Goal: Find specific page/section: Find specific page/section

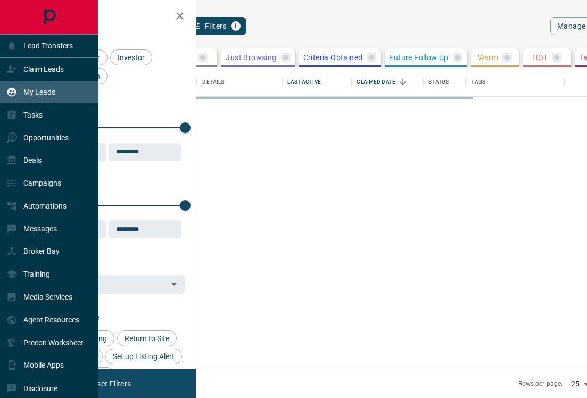
scroll to position [295, 369]
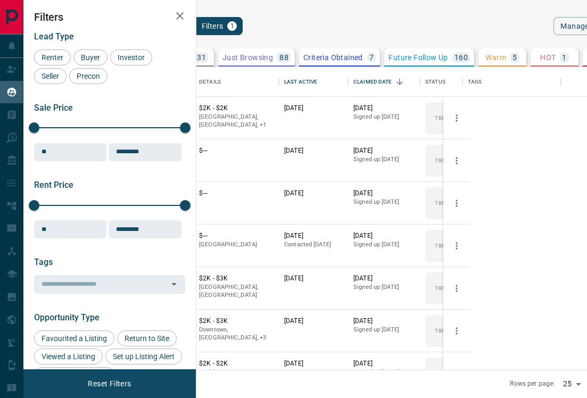
click at [175, 26] on icon "search button" at bounding box center [168, 26] width 13 height 13
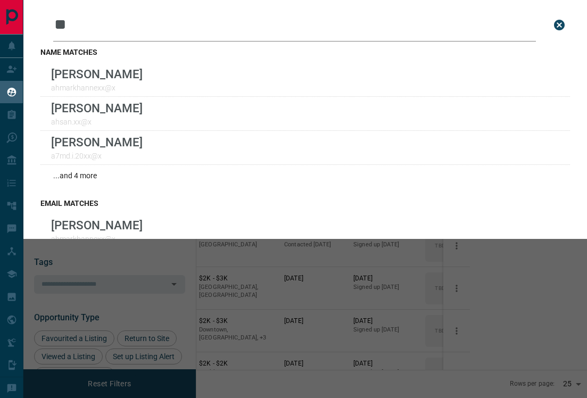
type input "*"
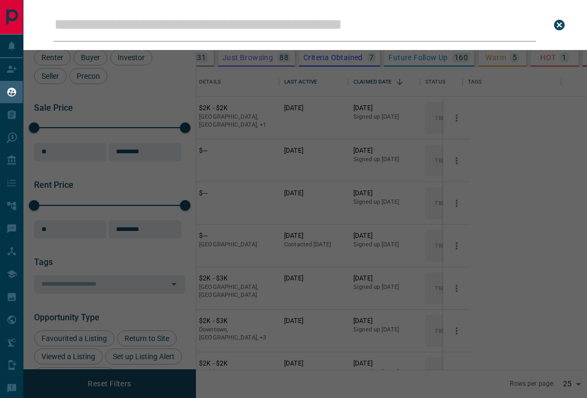
type input "*"
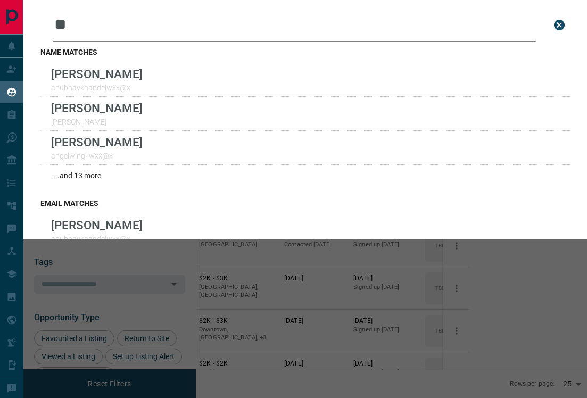
type input "*"
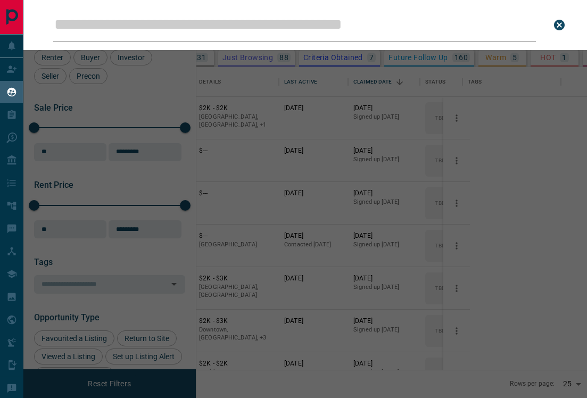
click at [184, 24] on input "Leads Search Bar" at bounding box center [294, 25] width 483 height 33
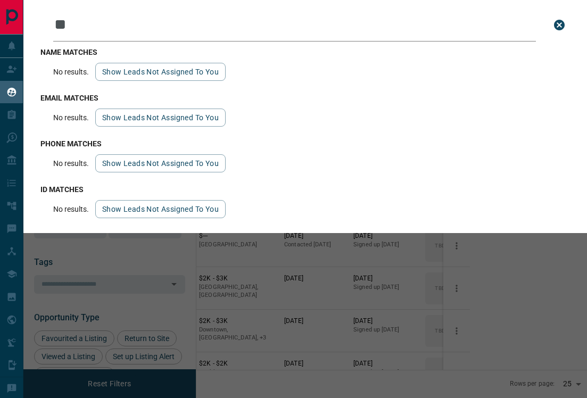
type input "*"
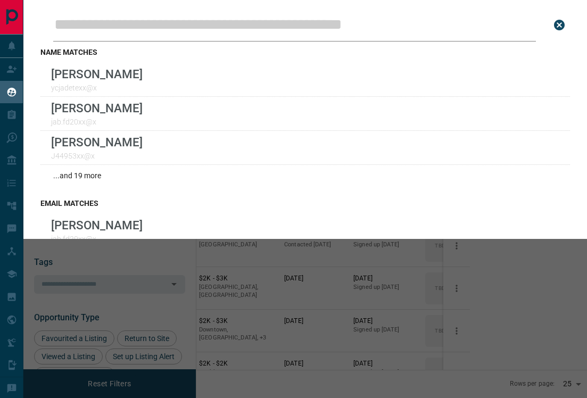
click at [303, 23] on input "Leads Search Bar" at bounding box center [294, 25] width 483 height 33
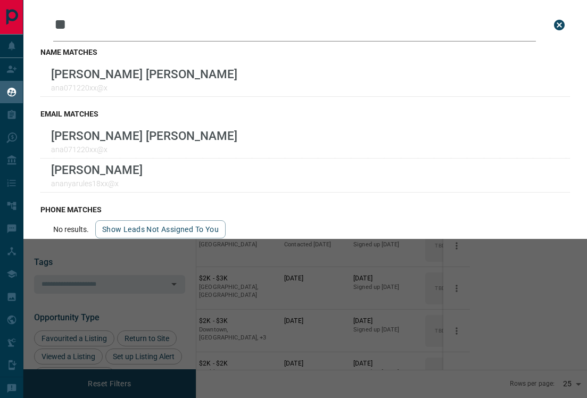
type input "*"
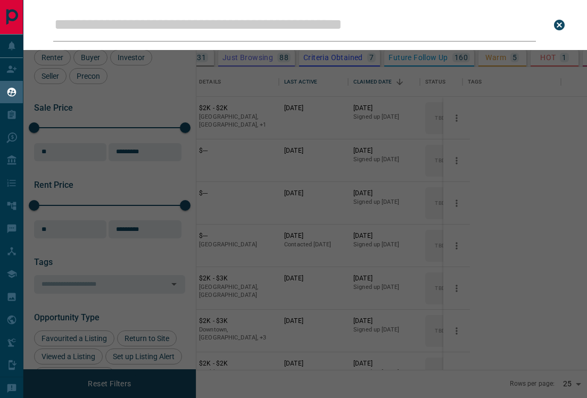
click at [184, 22] on input "Leads Search Bar" at bounding box center [294, 25] width 483 height 33
type input "*"
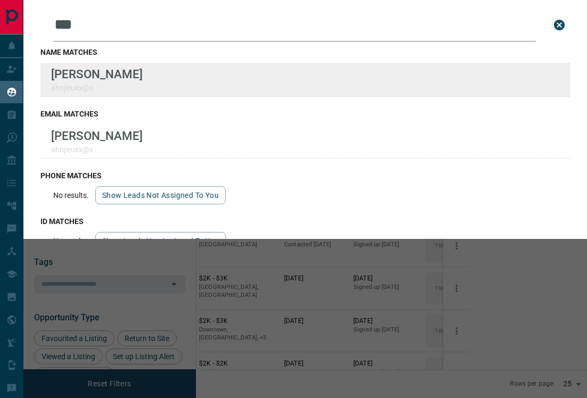
type input "***"
